Goal: Task Accomplishment & Management: Use online tool/utility

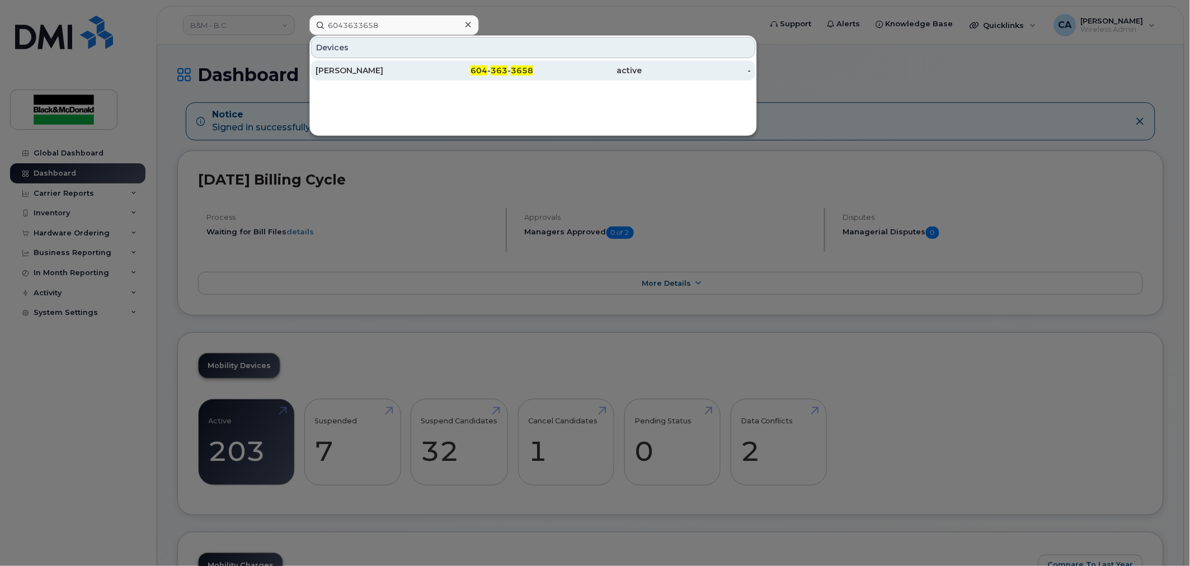
type input "6043633658"
click at [394, 68] on div "[PERSON_NAME]" at bounding box center [370, 70] width 109 height 11
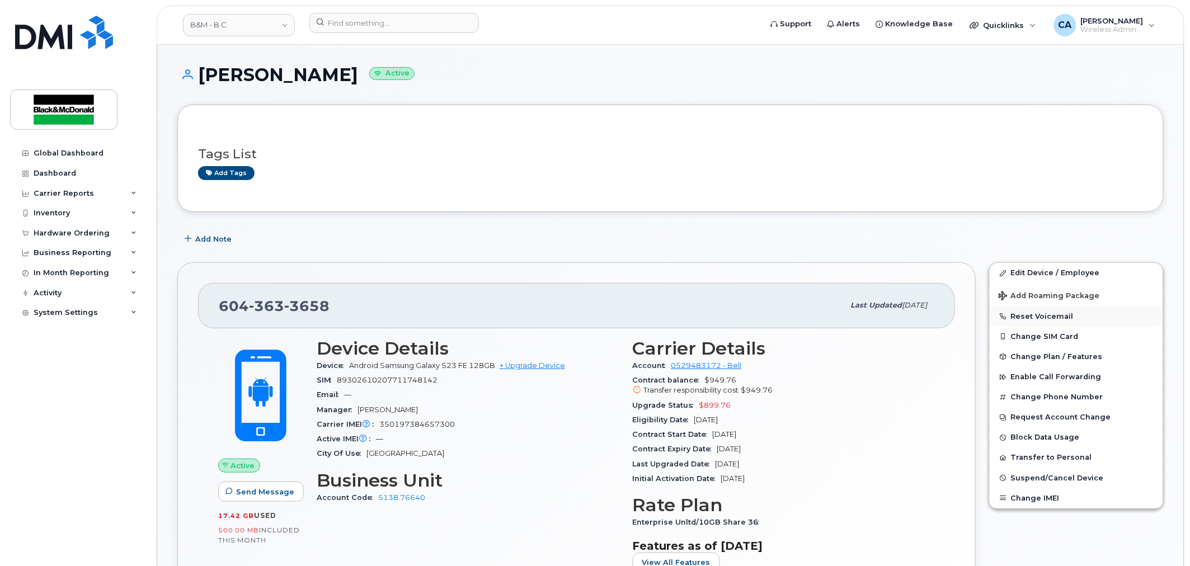
click at [1035, 319] on button "Reset Voicemail" at bounding box center [1076, 317] width 173 height 20
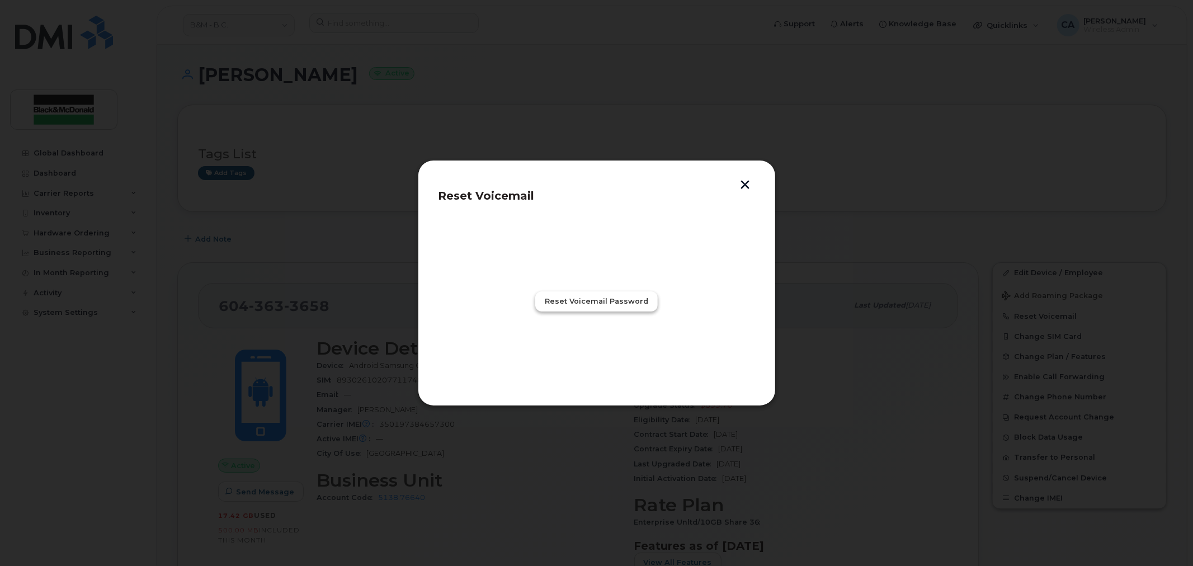
click at [601, 301] on span "Reset Voicemail Password" at bounding box center [596, 301] width 103 height 11
click at [600, 360] on button "Close" at bounding box center [597, 351] width 40 height 20
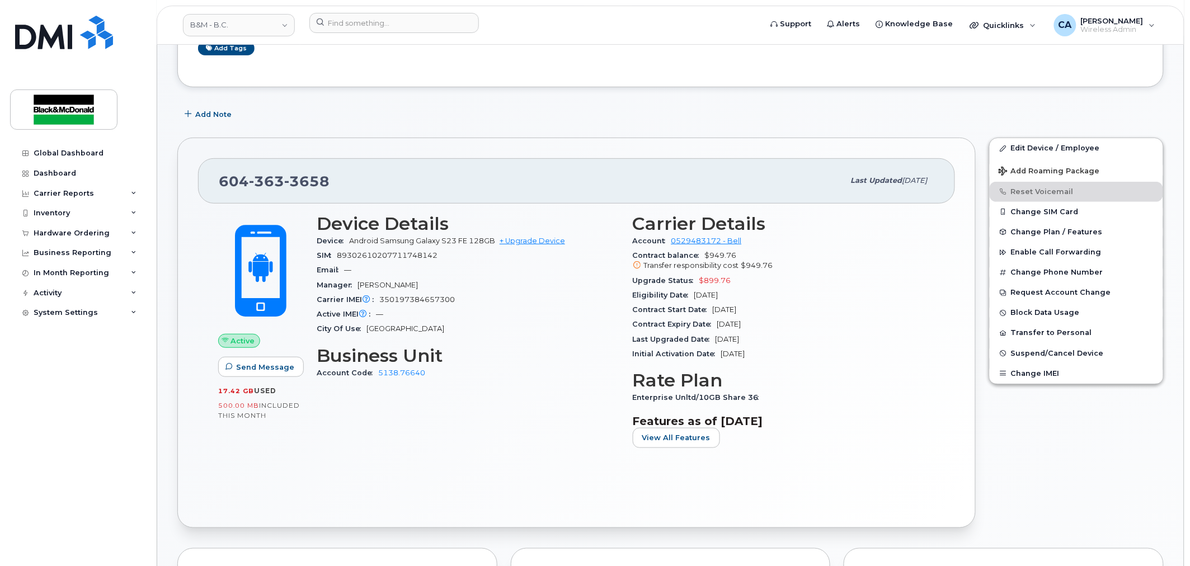
scroll to position [124, 0]
